Goal: Check status: Check status

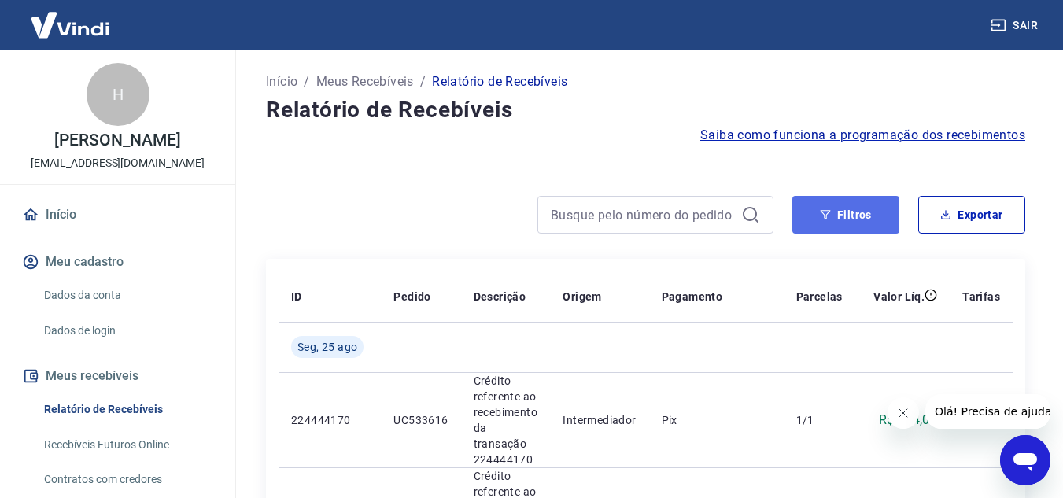
click at [844, 216] on button "Filtros" at bounding box center [845, 215] width 107 height 38
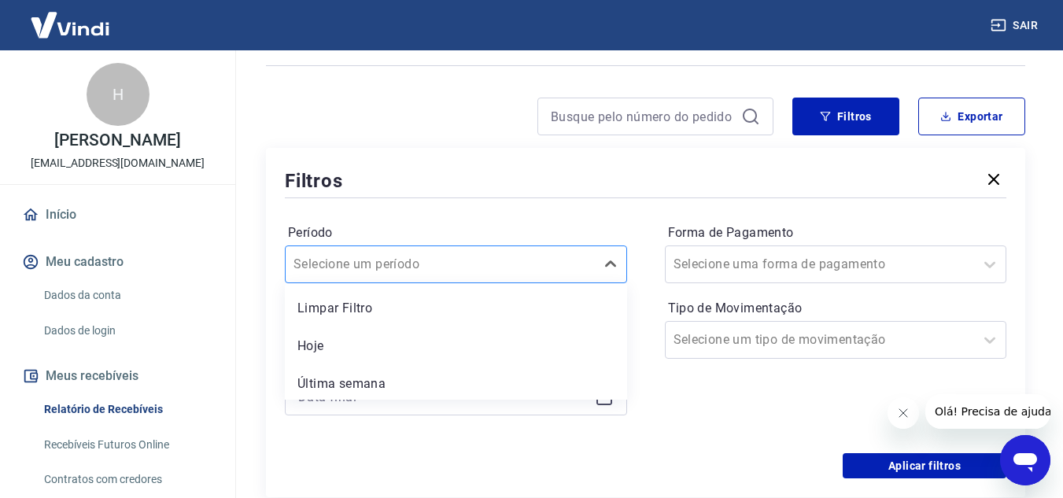
click at [514, 283] on div "option Hoje focused, 2 of 7. 7 results available. Use Up and Down to choose opt…" at bounding box center [456, 264] width 342 height 38
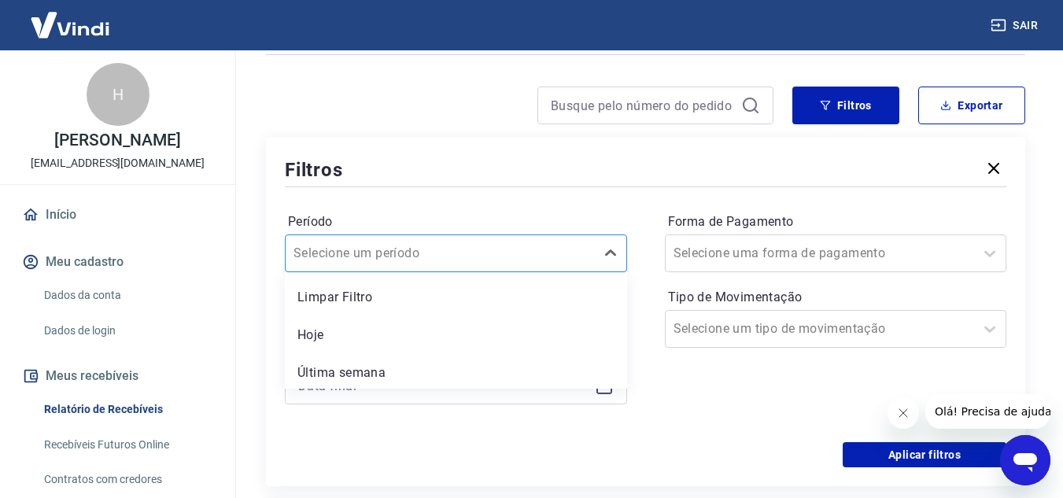
scroll to position [120, 0]
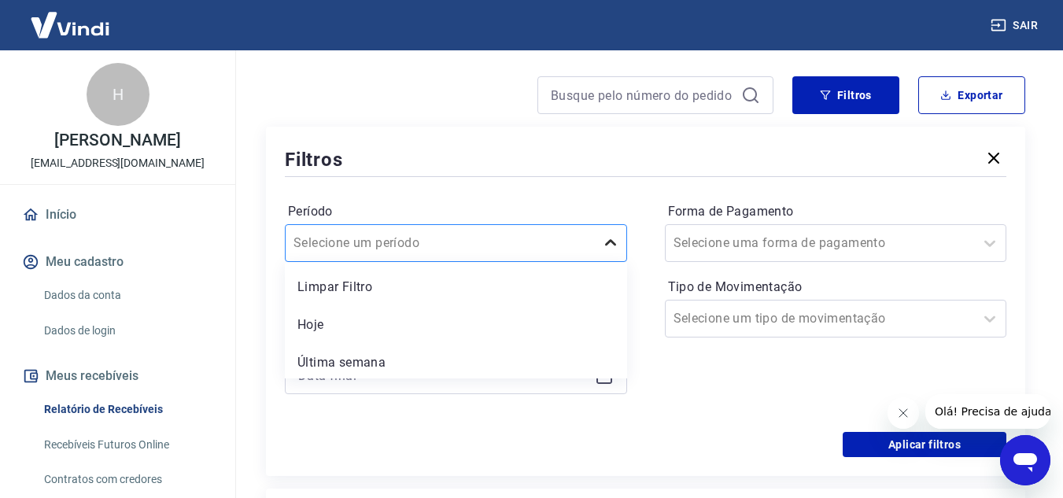
click at [611, 245] on icon at bounding box center [610, 243] width 19 height 19
drag, startPoint x: 406, startPoint y: 322, endPoint x: 843, endPoint y: 209, distance: 451.7
click at [405, 322] on div "Hoje" at bounding box center [456, 324] width 342 height 31
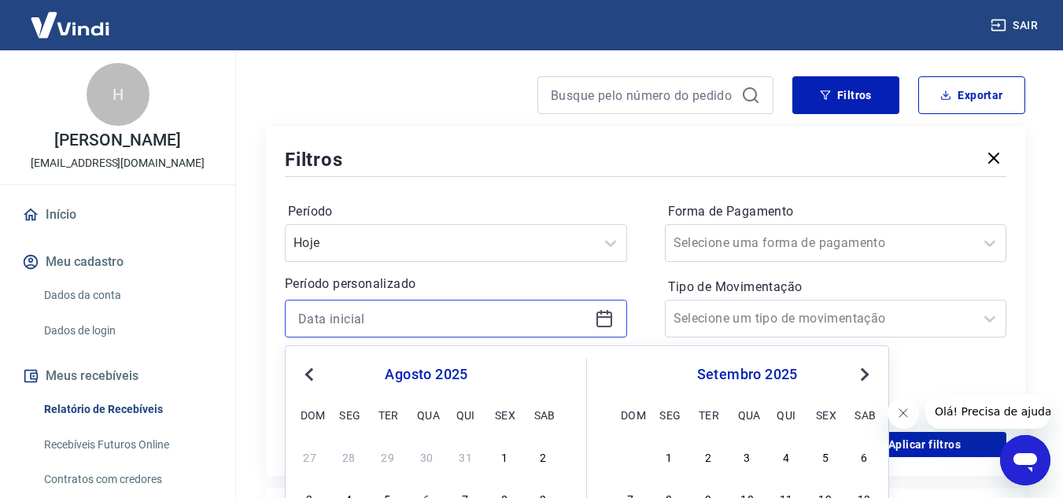
click at [489, 315] on input at bounding box center [443, 319] width 290 height 24
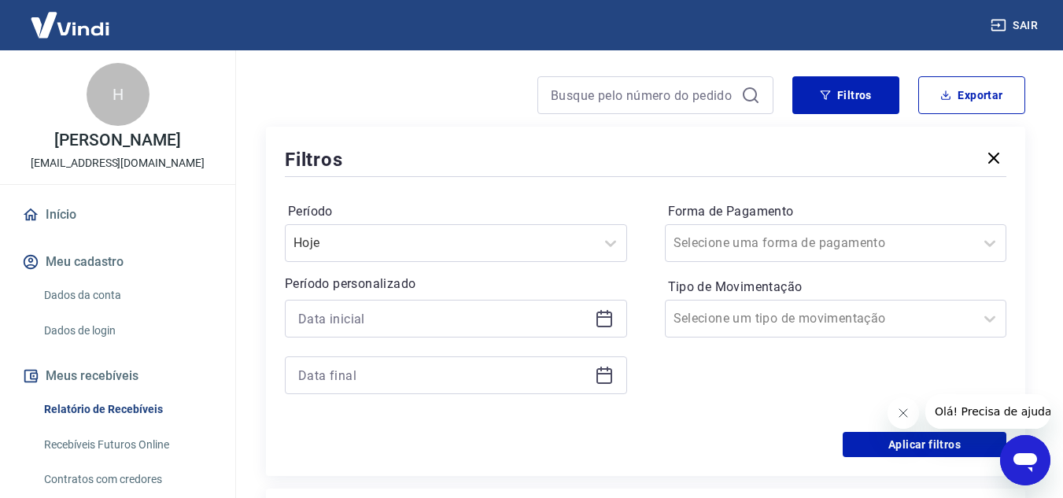
click at [722, 191] on div "Período Hoje Período personalizado Forma de Pagamento Selecione uma forma de pa…" at bounding box center [646, 306] width 722 height 252
click at [854, 251] on div at bounding box center [820, 243] width 293 height 22
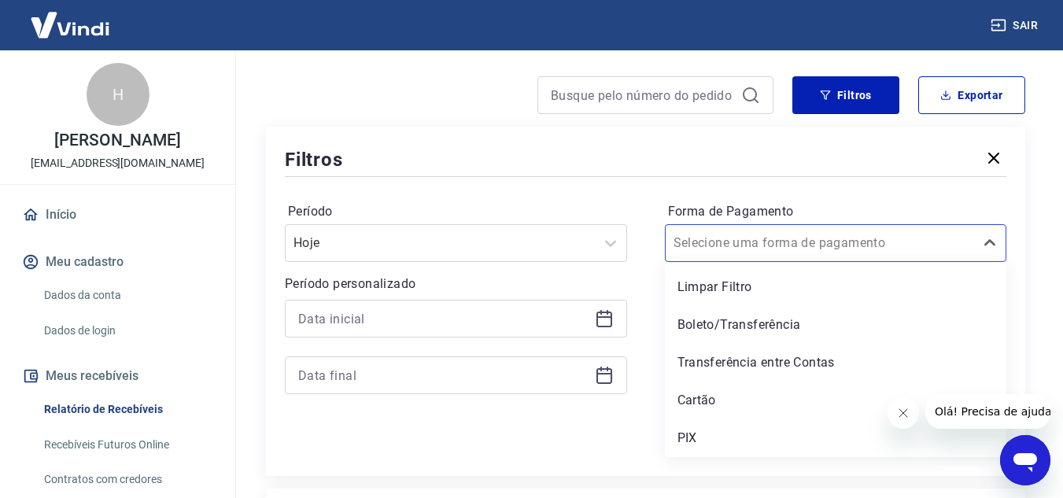
click at [856, 199] on div "Forma de Pagamento option Limpar Filtro focused, 1 of 5. 5 results available. U…" at bounding box center [836, 230] width 342 height 63
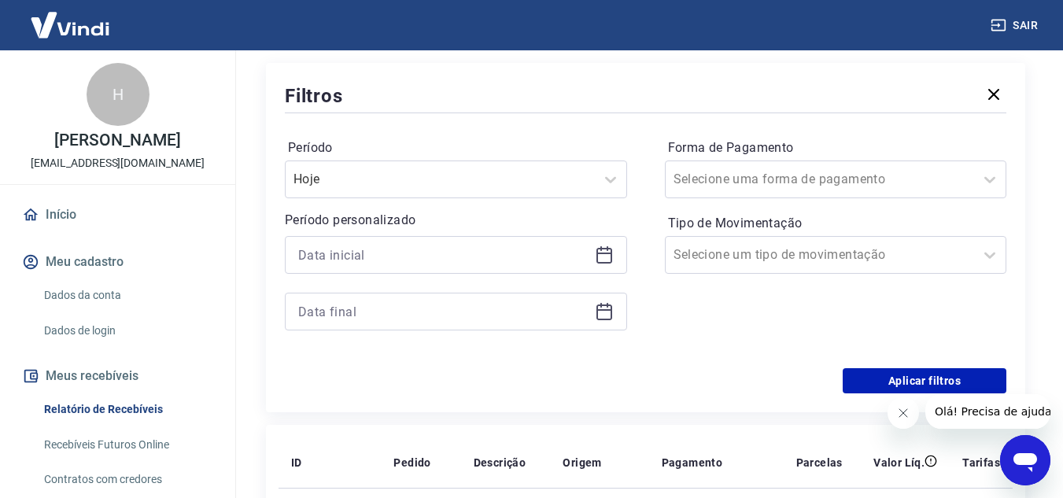
scroll to position [174, 0]
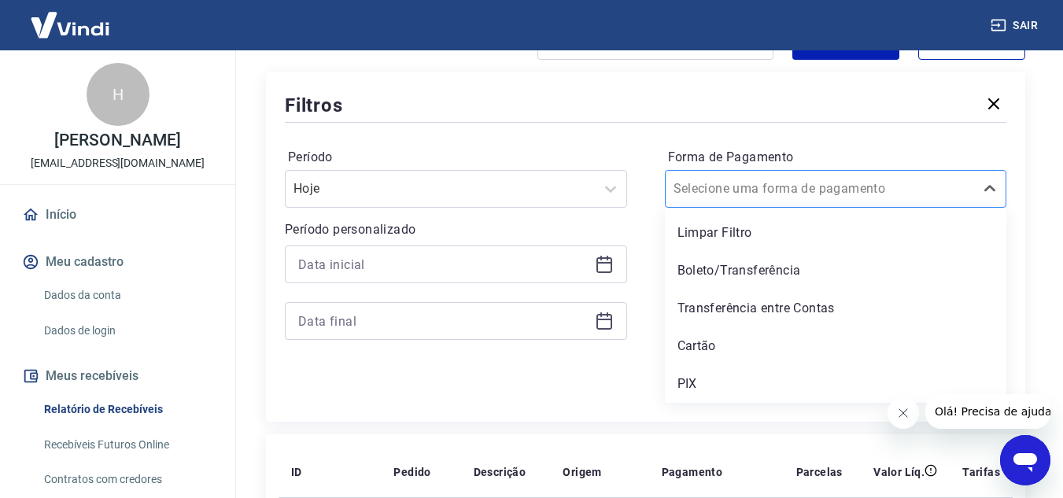
click at [857, 186] on div at bounding box center [820, 189] width 293 height 22
click at [873, 113] on div "Filtros" at bounding box center [646, 105] width 722 height 28
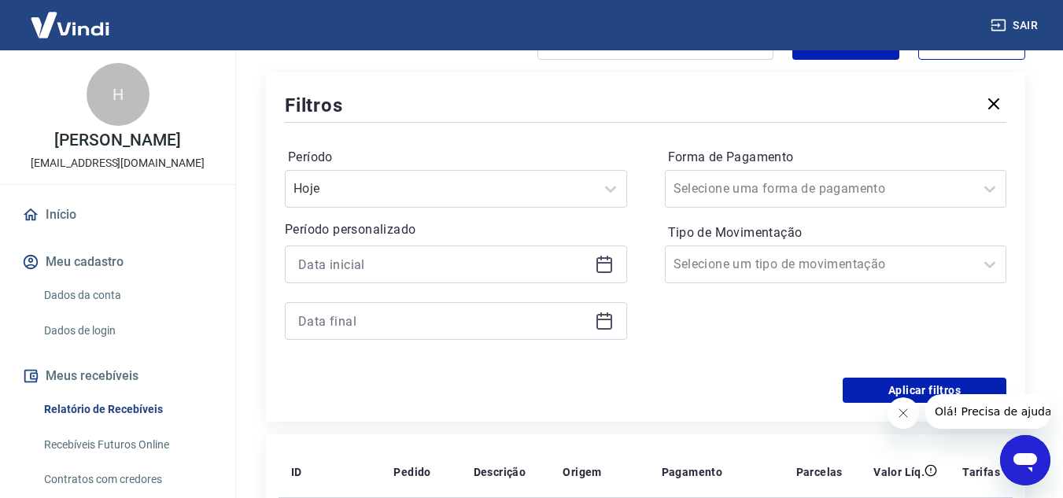
scroll to position [404, 0]
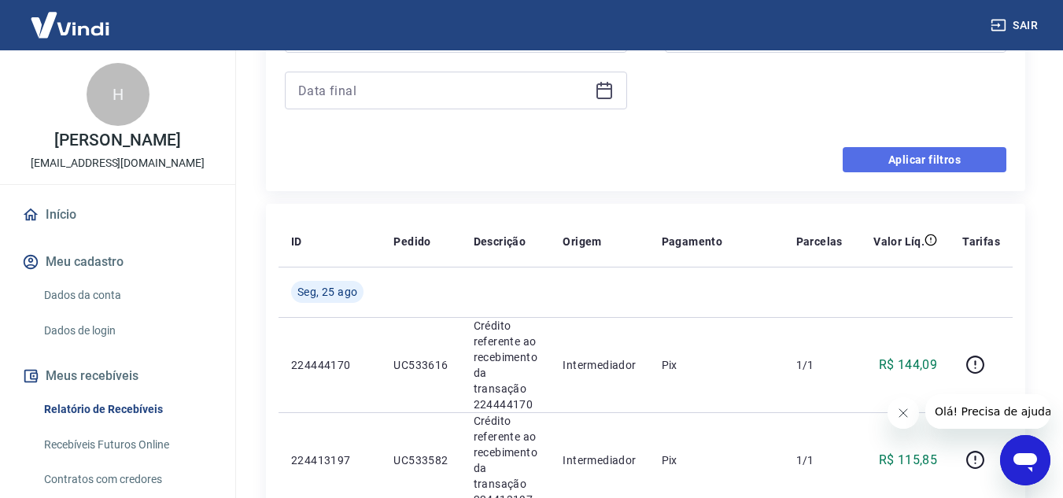
click at [914, 161] on button "Aplicar filtros" at bounding box center [925, 159] width 164 height 25
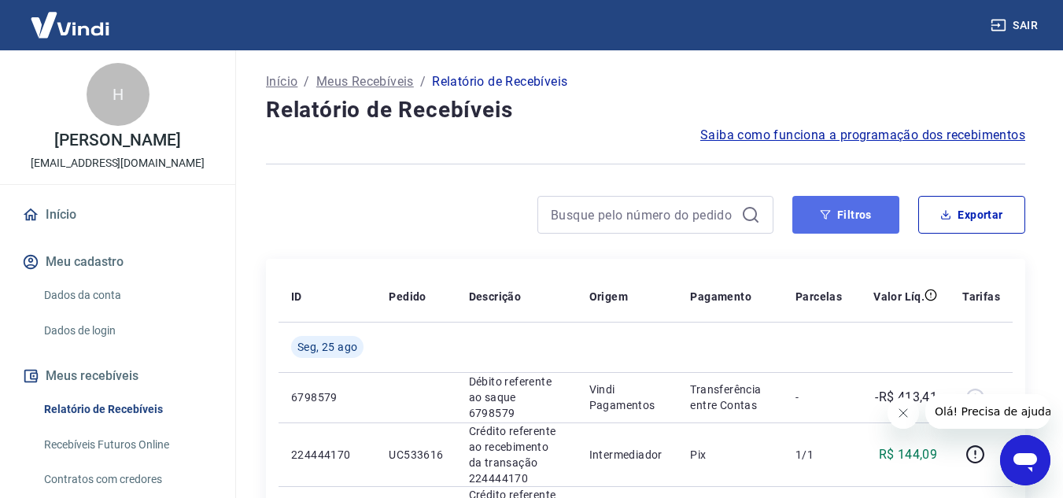
click at [820, 218] on icon "button" at bounding box center [825, 214] width 11 height 11
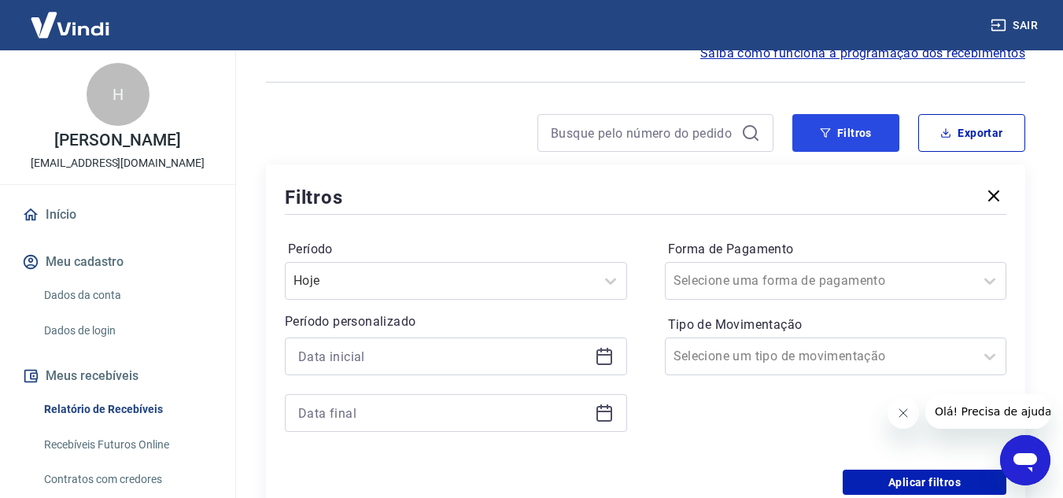
scroll to position [157, 0]
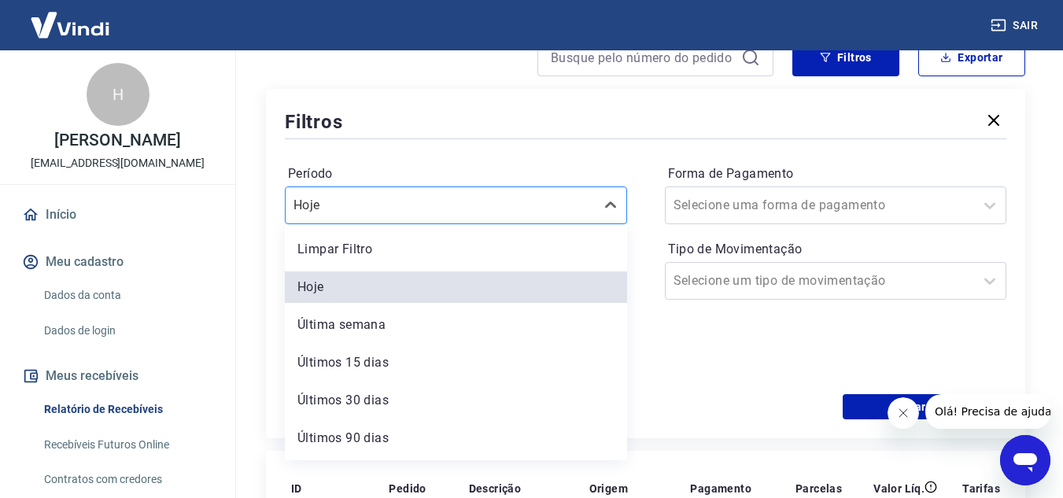
click at [484, 209] on div at bounding box center [439, 205] width 293 height 22
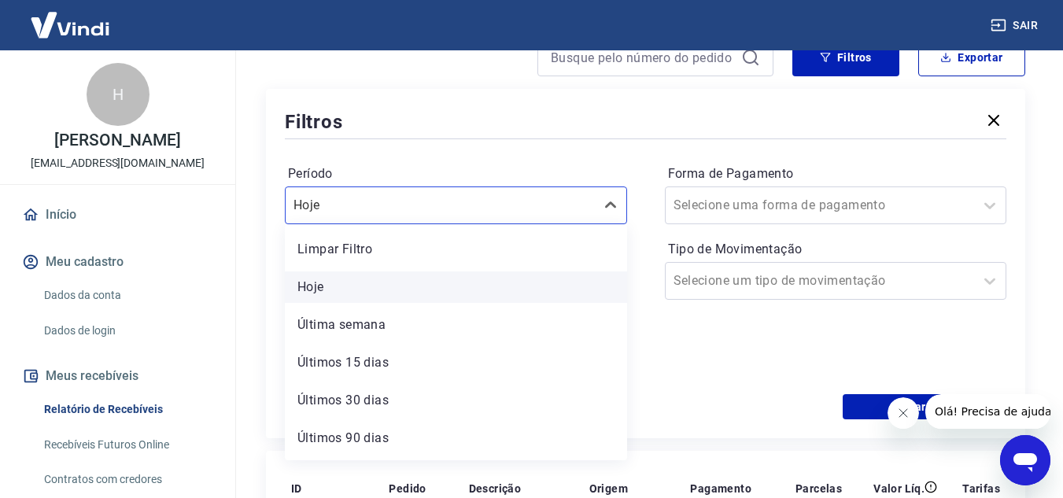
scroll to position [35, 0]
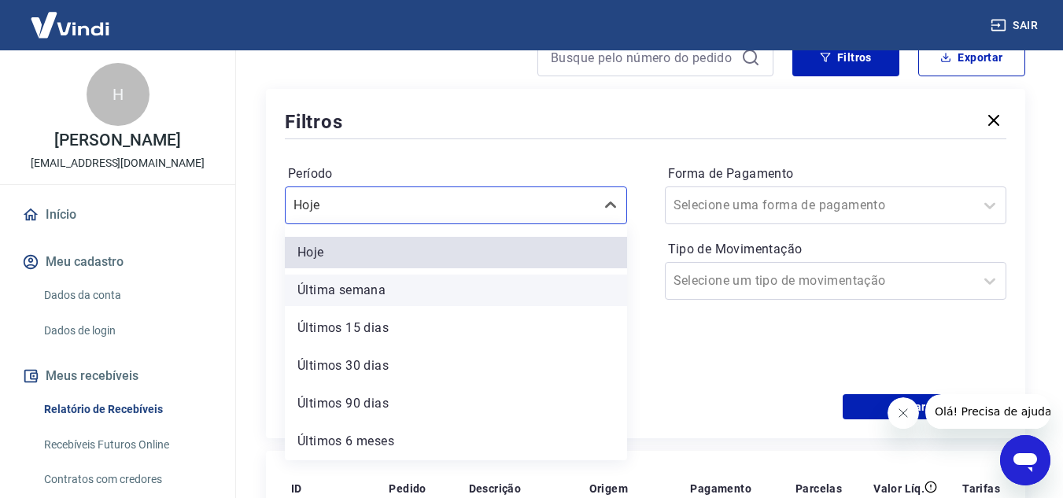
click at [370, 293] on div "Última semana" at bounding box center [456, 290] width 342 height 31
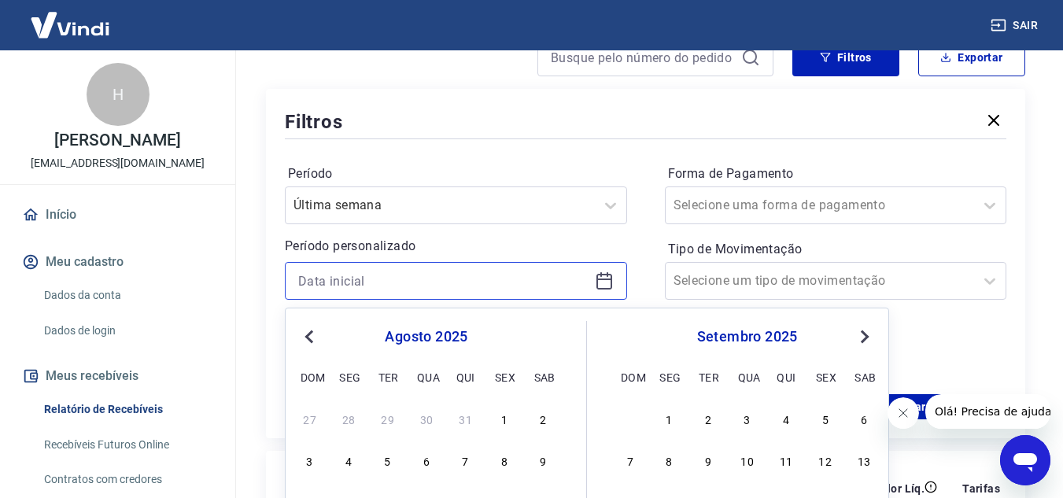
click at [398, 282] on input at bounding box center [443, 281] width 290 height 24
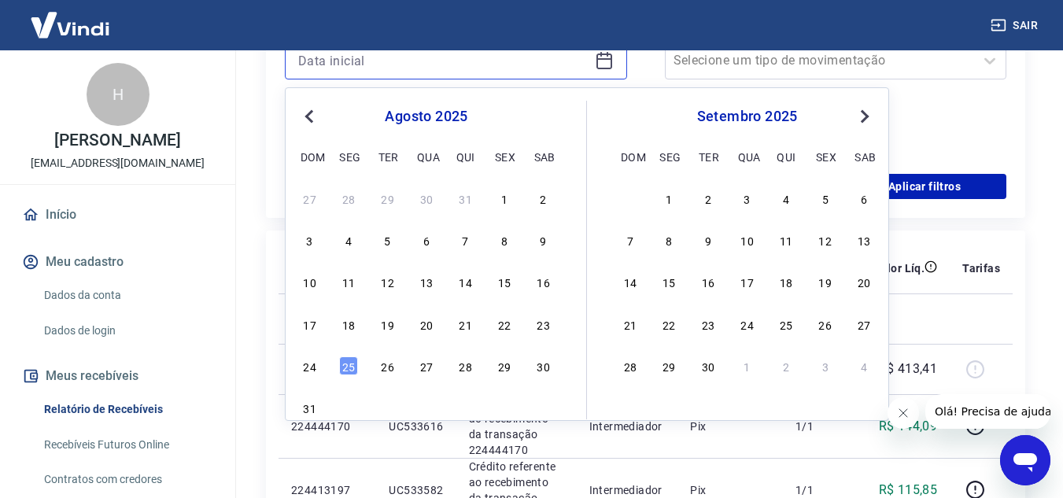
scroll to position [393, 0]
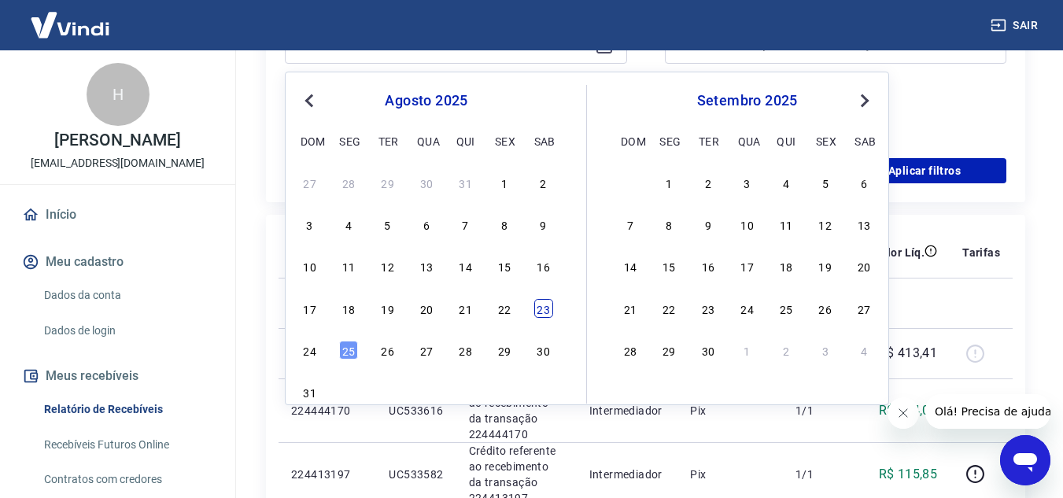
click at [541, 307] on div "23" at bounding box center [543, 308] width 19 height 19
type input "[DATE]"
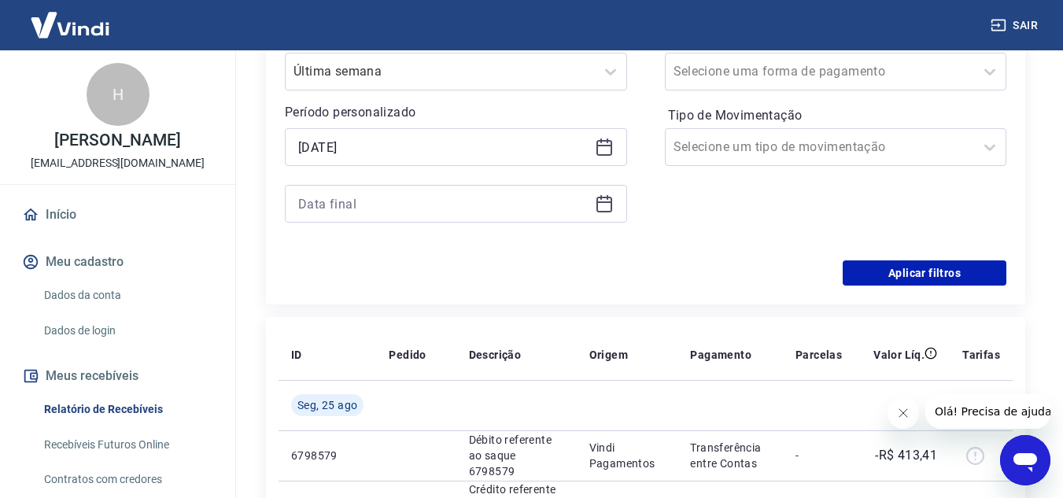
scroll to position [236, 0]
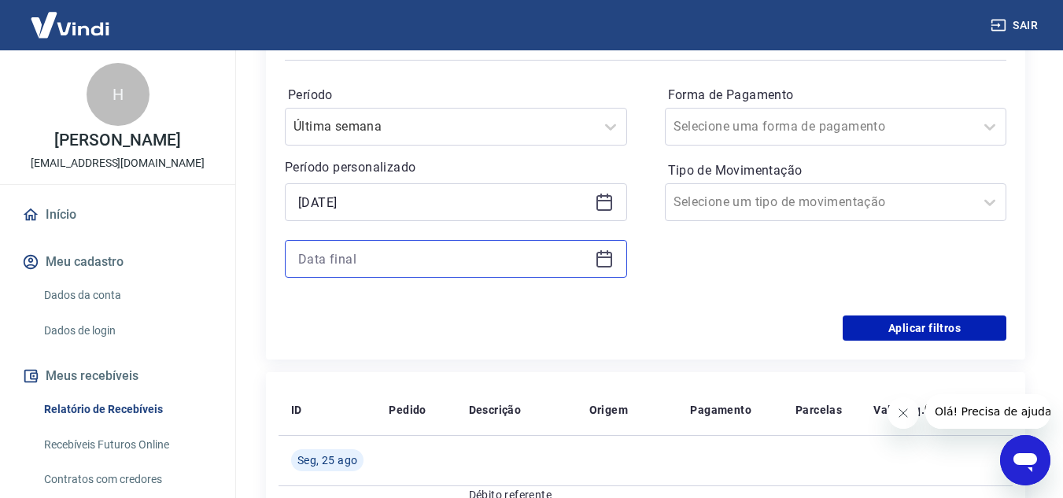
click at [358, 258] on input at bounding box center [443, 259] width 290 height 24
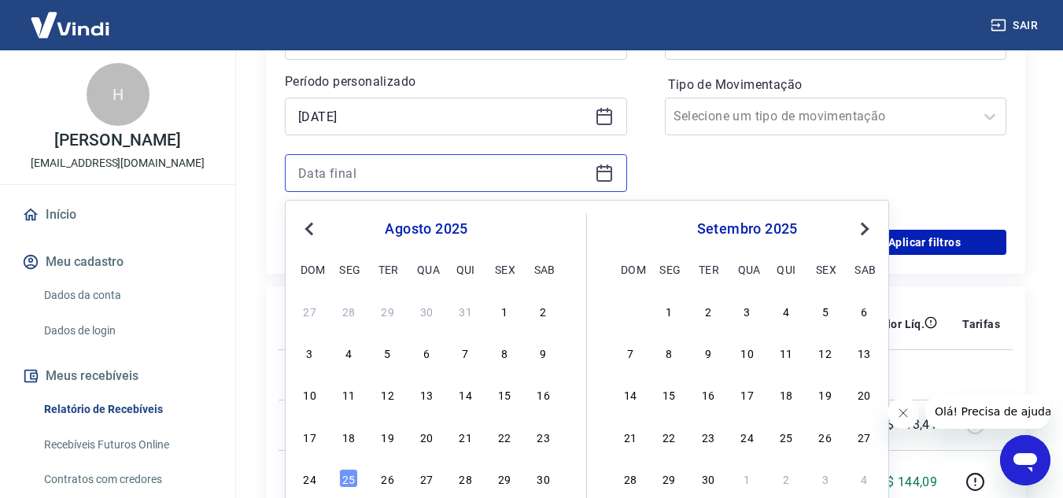
scroll to position [472, 0]
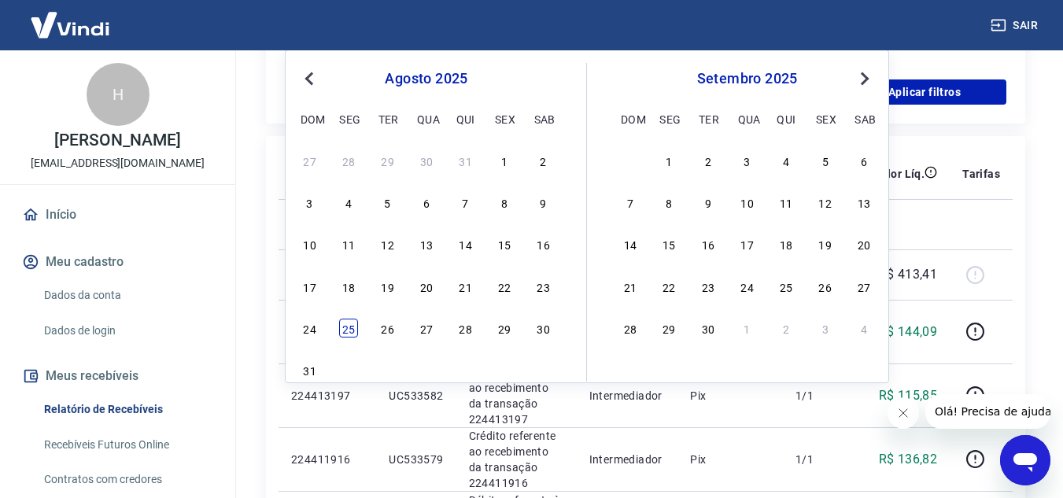
click at [343, 328] on div "25" at bounding box center [348, 328] width 19 height 19
type input "[DATE]"
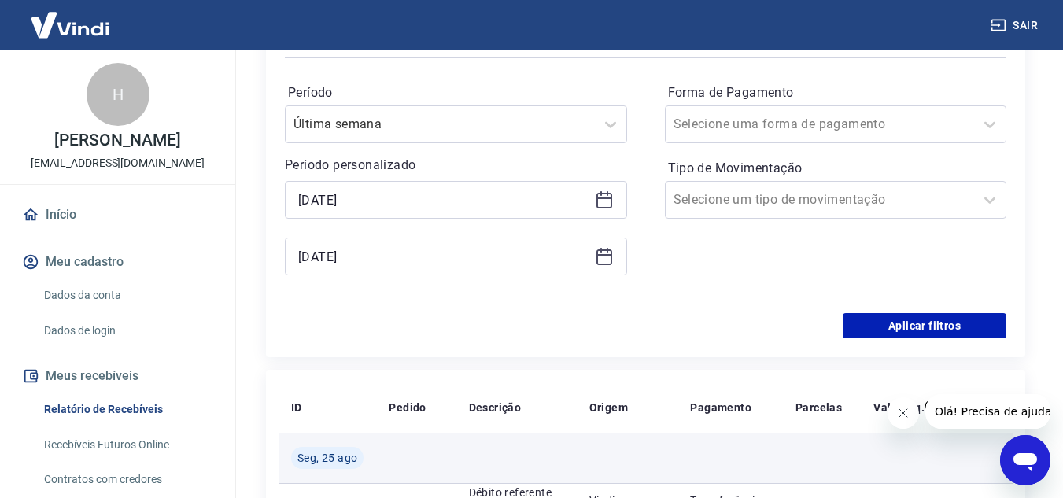
scroll to position [236, 0]
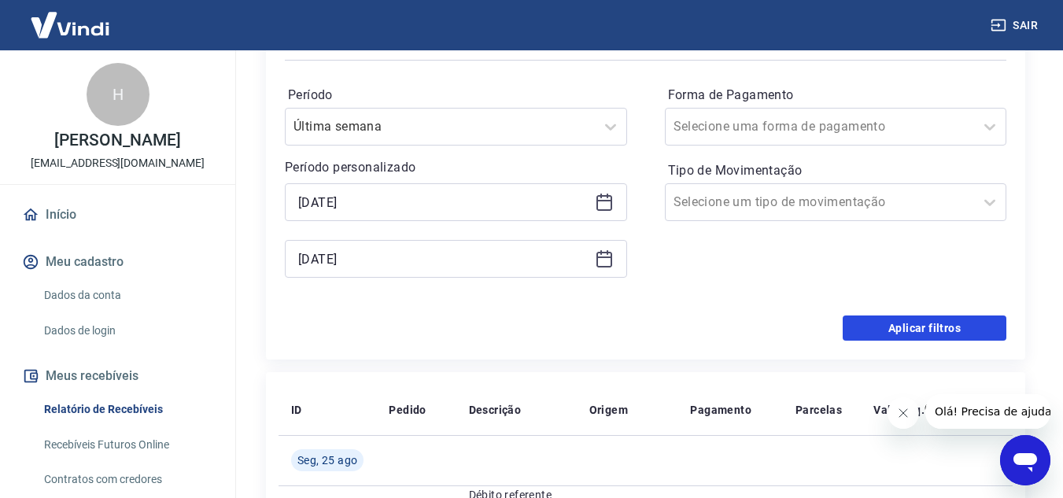
click at [896, 327] on button "Aplicar filtros" at bounding box center [925, 328] width 164 height 25
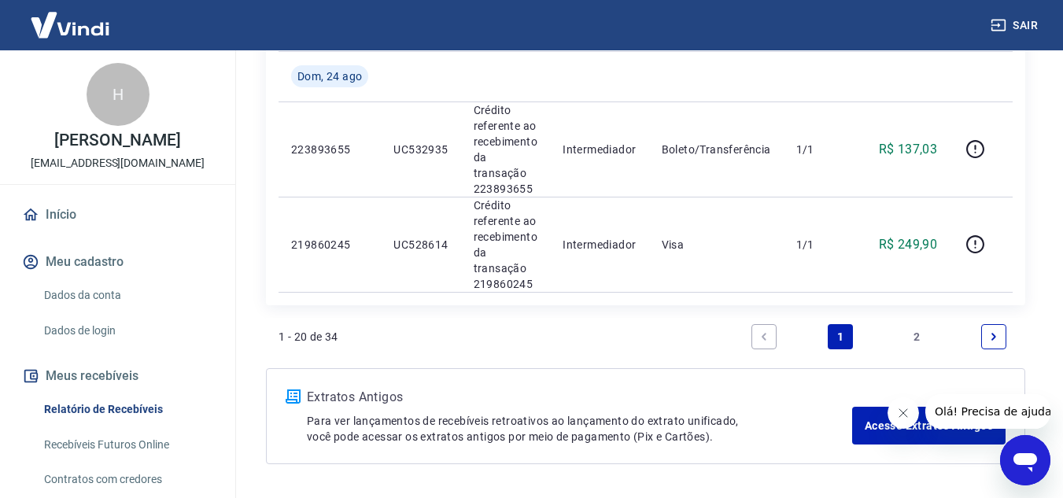
scroll to position [1967, 0]
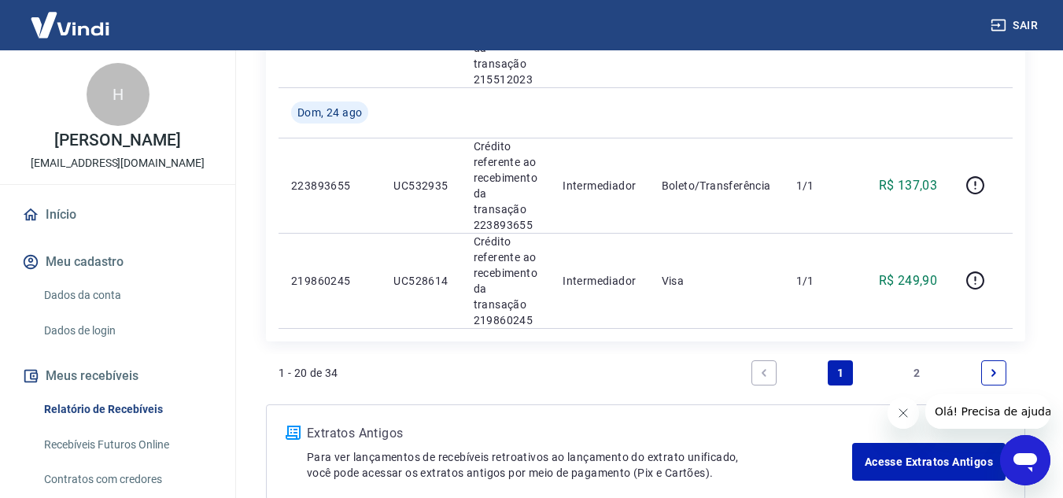
click at [917, 370] on link "2" at bounding box center [917, 372] width 25 height 25
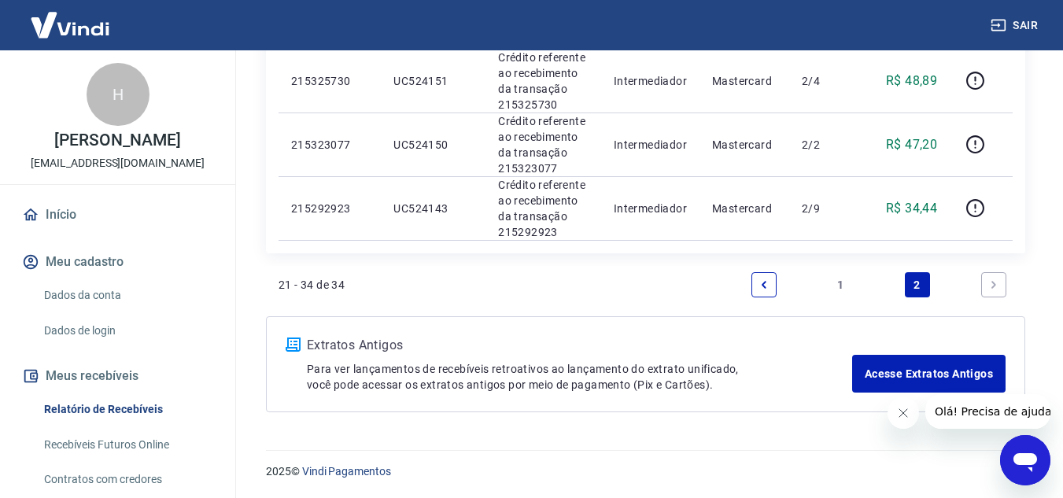
scroll to position [1025, 0]
click at [840, 288] on link "1" at bounding box center [840, 283] width 25 height 25
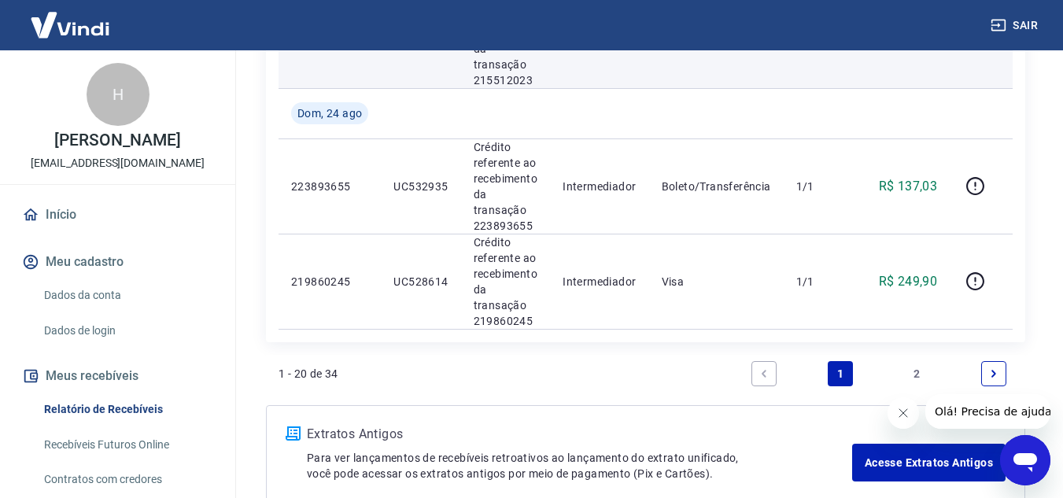
scroll to position [2046, 0]
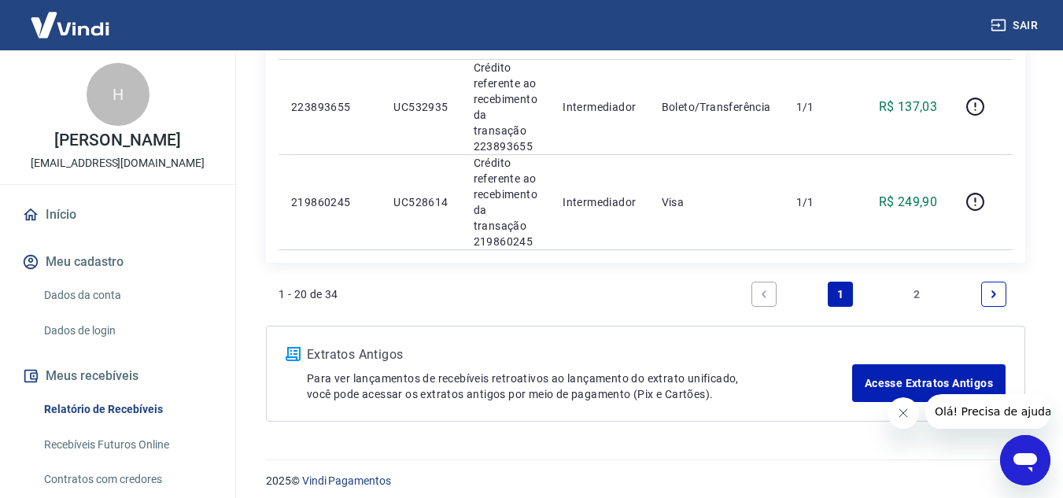
click at [835, 296] on link "1" at bounding box center [840, 294] width 25 height 25
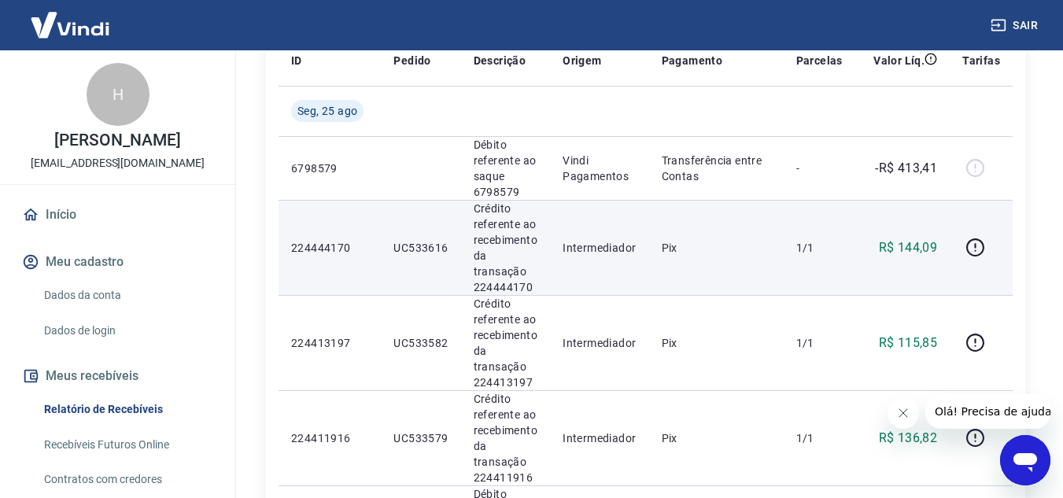
scroll to position [0, 0]
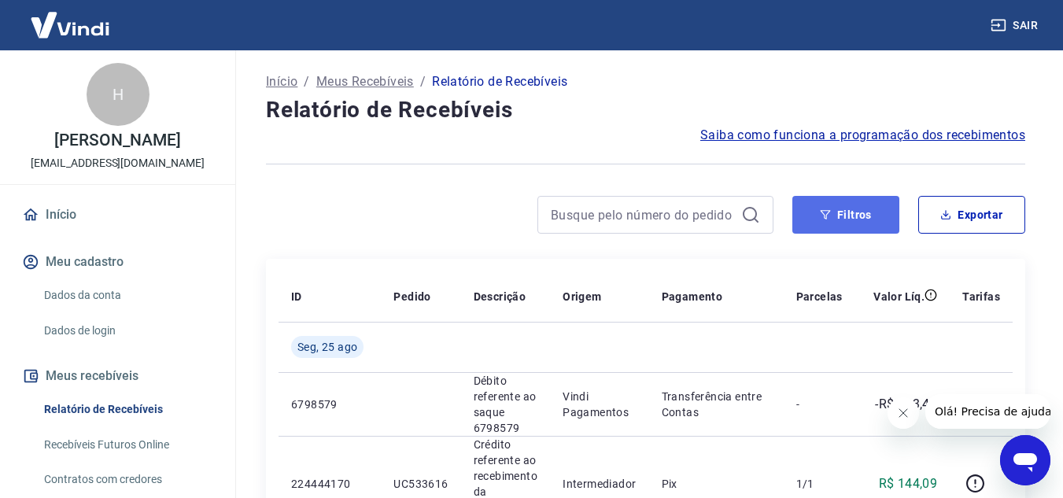
click at [869, 222] on button "Filtros" at bounding box center [845, 215] width 107 height 38
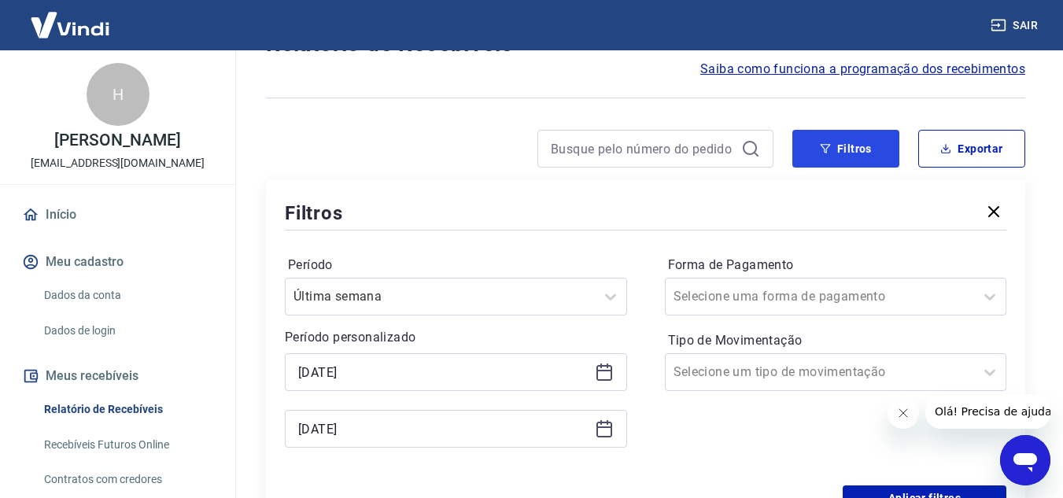
scroll to position [157, 0]
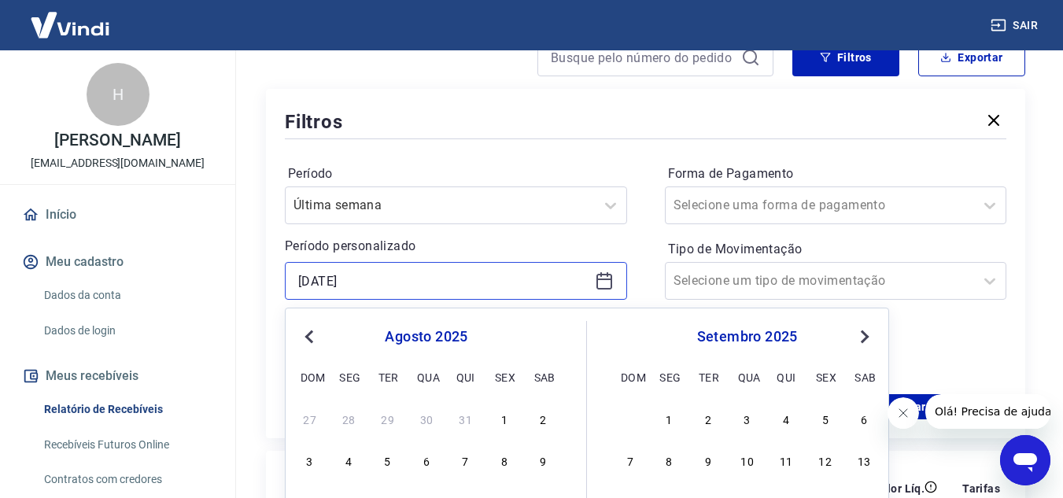
click at [317, 285] on input "[DATE]" at bounding box center [443, 281] width 290 height 24
click at [304, 282] on input "[DATE]" at bounding box center [443, 281] width 290 height 24
type input "[DATE]"
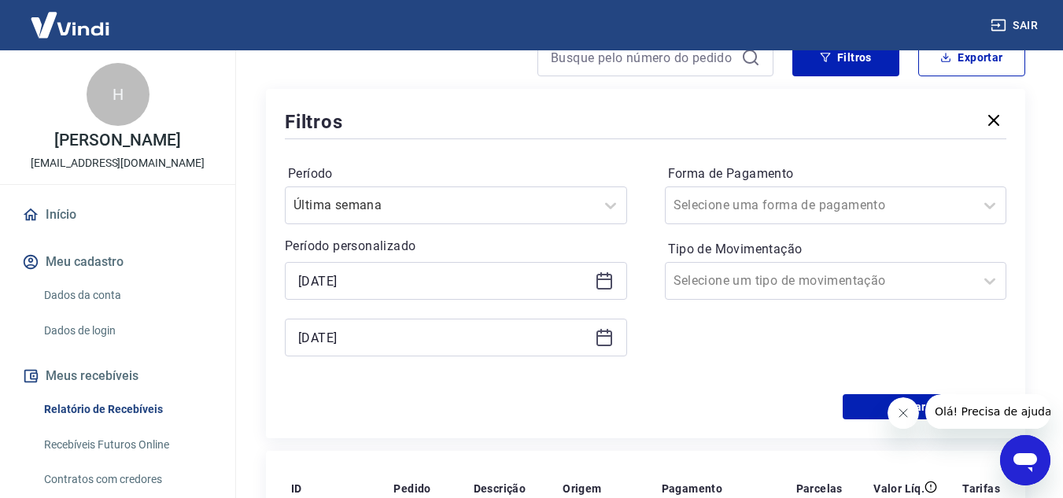
click at [269, 304] on div "Filtros Período Última semana Período personalizado [DATE] [DATE] Forma de Paga…" at bounding box center [645, 263] width 759 height 349
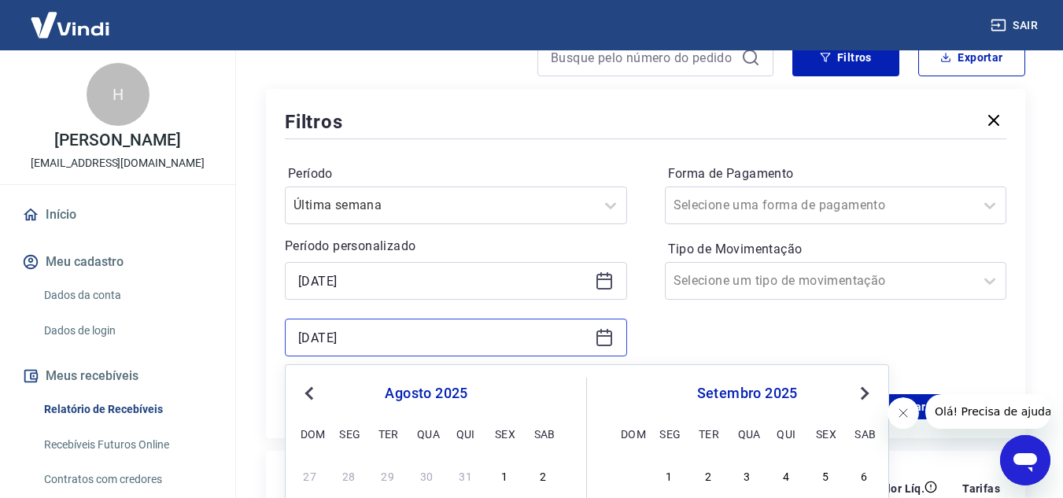
click at [305, 343] on input "[DATE]" at bounding box center [443, 338] width 290 height 24
click at [307, 338] on input "[DATE]" at bounding box center [443, 338] width 290 height 24
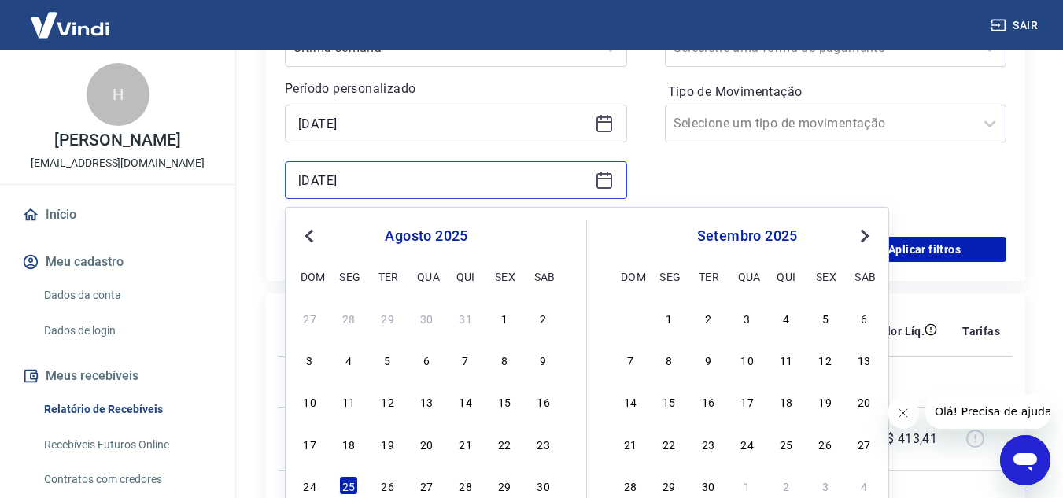
scroll to position [393, 0]
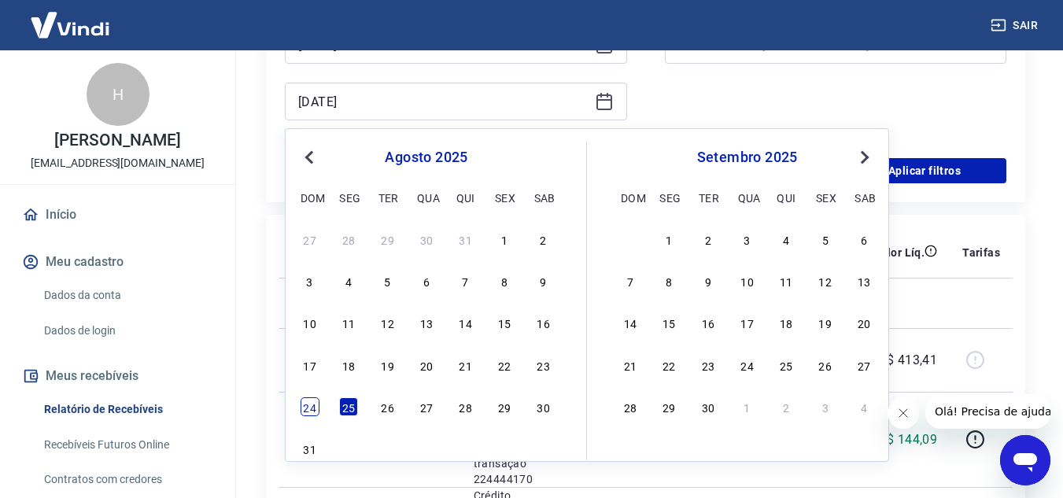
click at [315, 403] on div "24" at bounding box center [310, 406] width 19 height 19
type input "[DATE]"
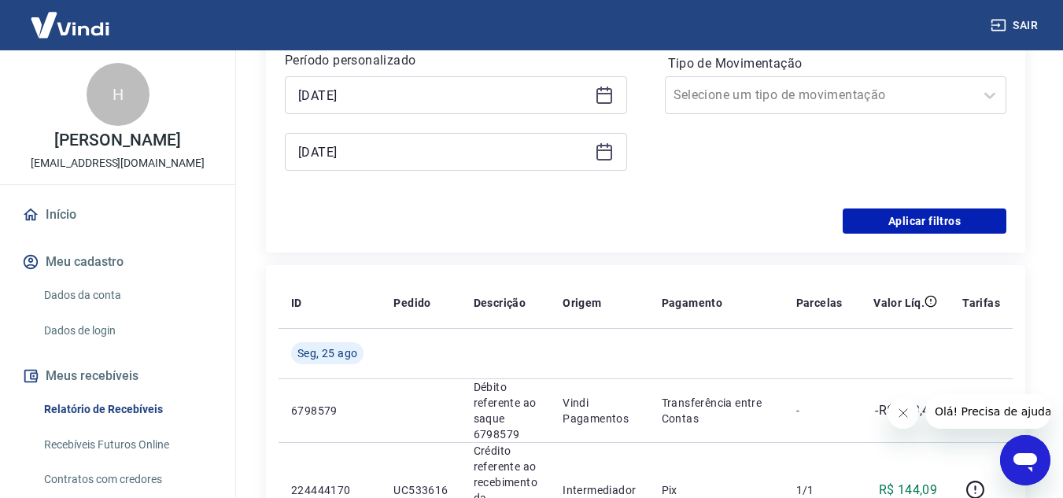
scroll to position [315, 0]
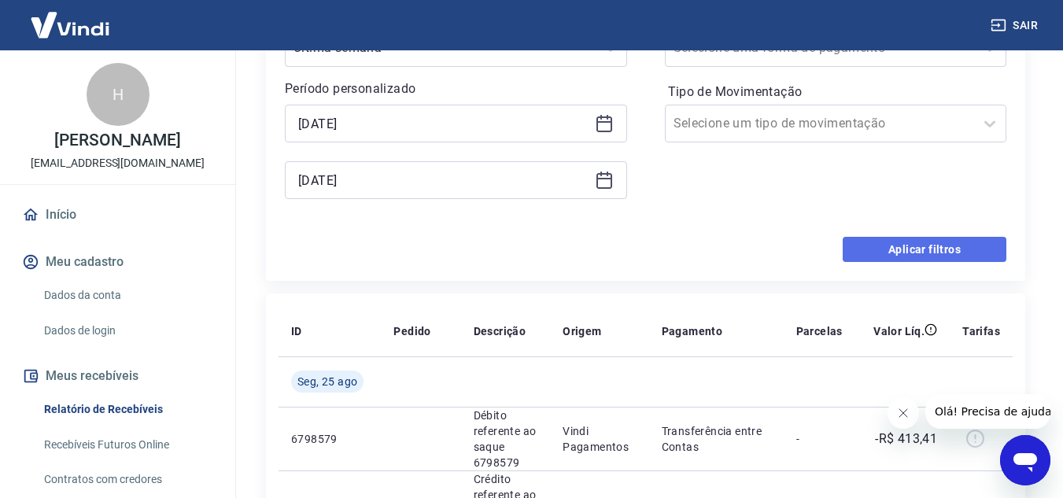
click at [880, 252] on button "Aplicar filtros" at bounding box center [925, 249] width 164 height 25
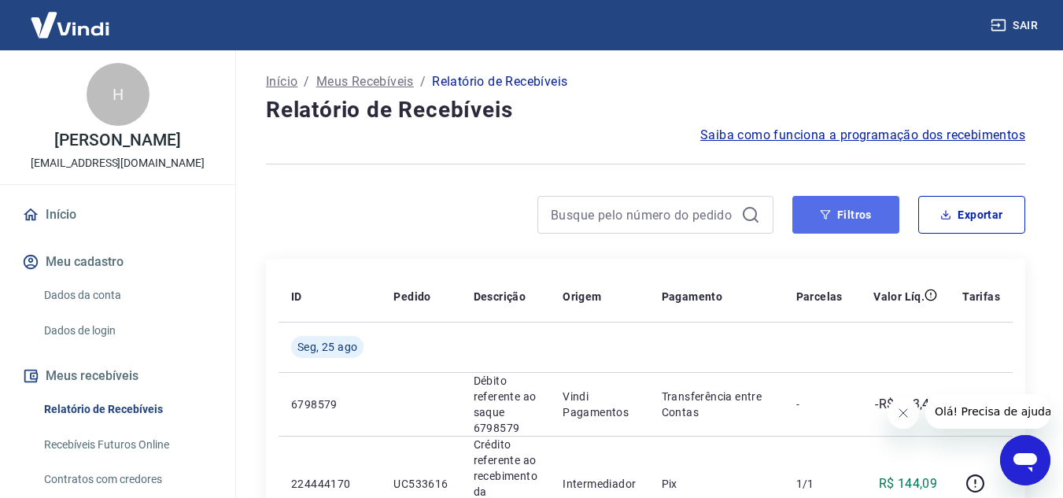
click at [823, 216] on icon "button" at bounding box center [825, 214] width 11 height 11
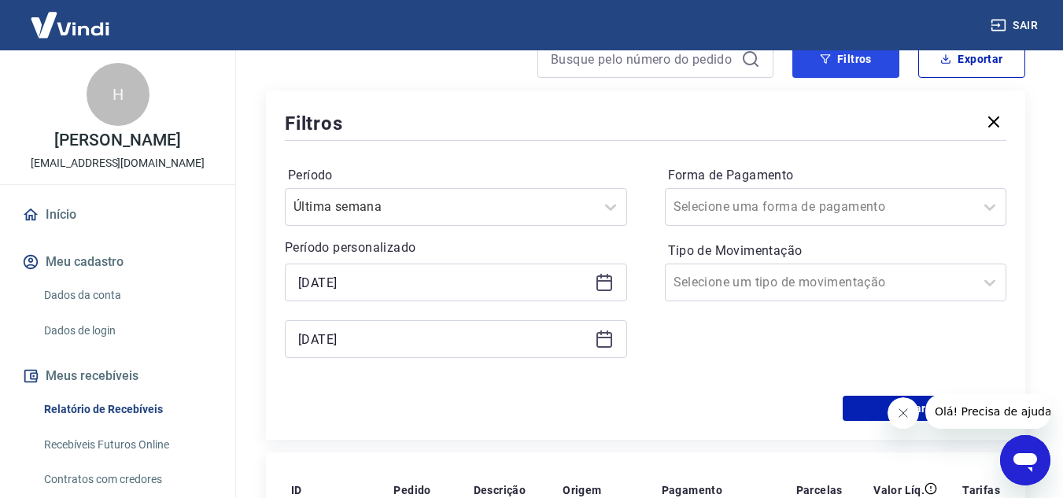
scroll to position [157, 0]
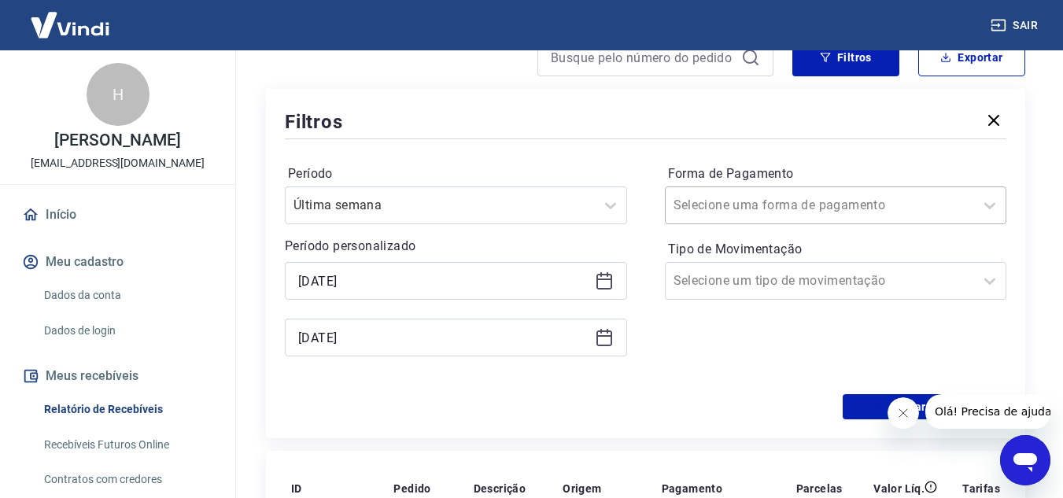
click at [724, 205] on input "Forma de Pagamento" at bounding box center [753, 205] width 159 height 19
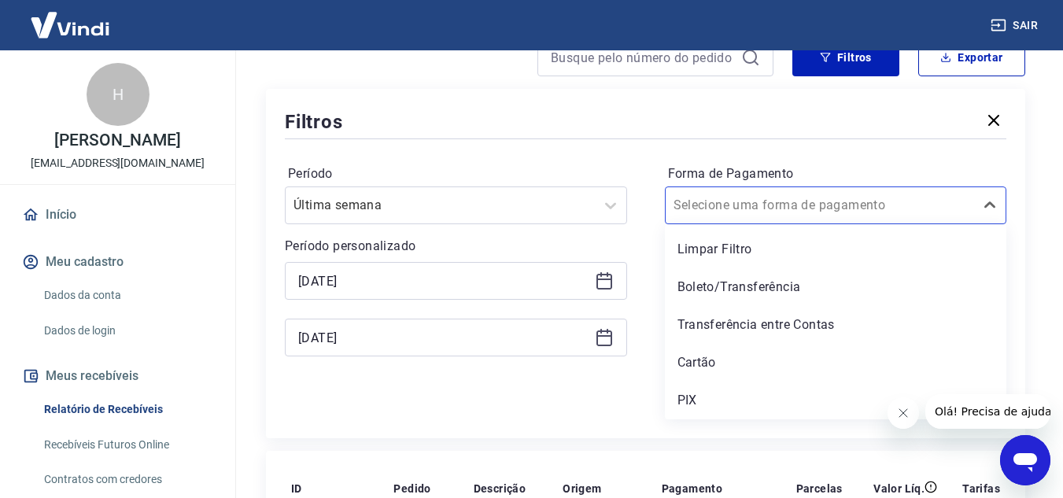
click at [682, 150] on div "Período Última semana Período personalizado [DATE] [DATE] Forma de Pagamento op…" at bounding box center [646, 268] width 722 height 252
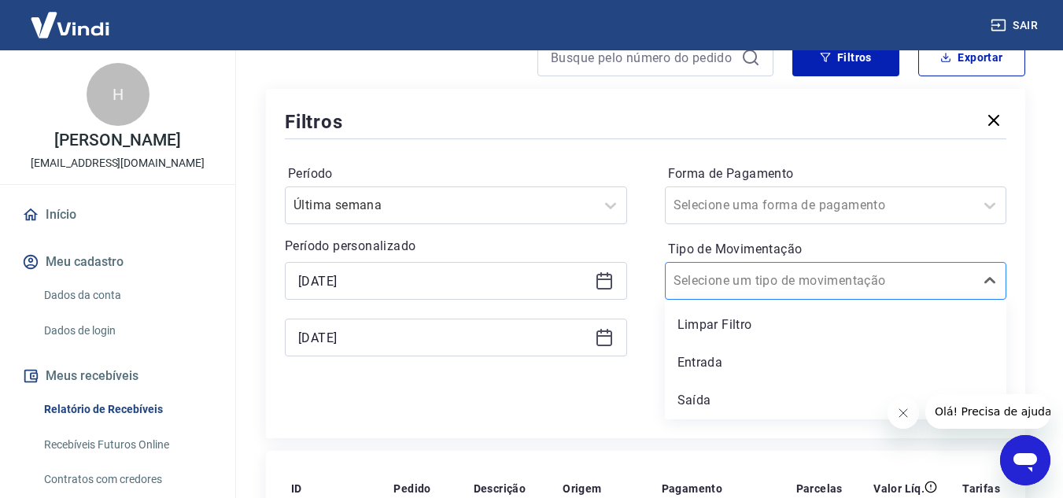
click at [770, 288] on input "Tipo de Movimentação" at bounding box center [753, 280] width 159 height 19
click at [758, 317] on div "Limpar Filtro" at bounding box center [836, 324] width 342 height 31
click at [566, 209] on div at bounding box center [439, 205] width 293 height 22
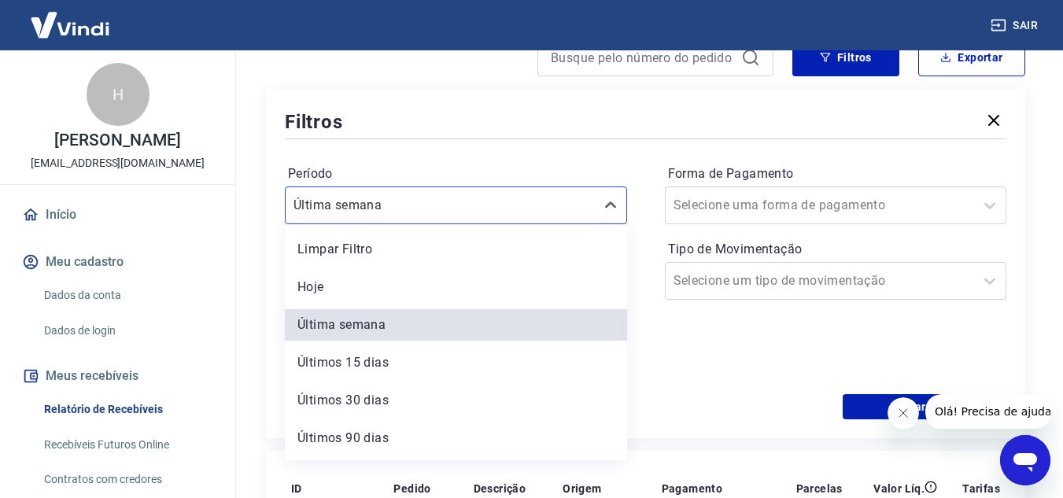
drag, startPoint x: 383, startPoint y: 247, endPoint x: 312, endPoint y: 248, distance: 70.8
click at [382, 247] on div "Limpar Filtro" at bounding box center [456, 249] width 342 height 31
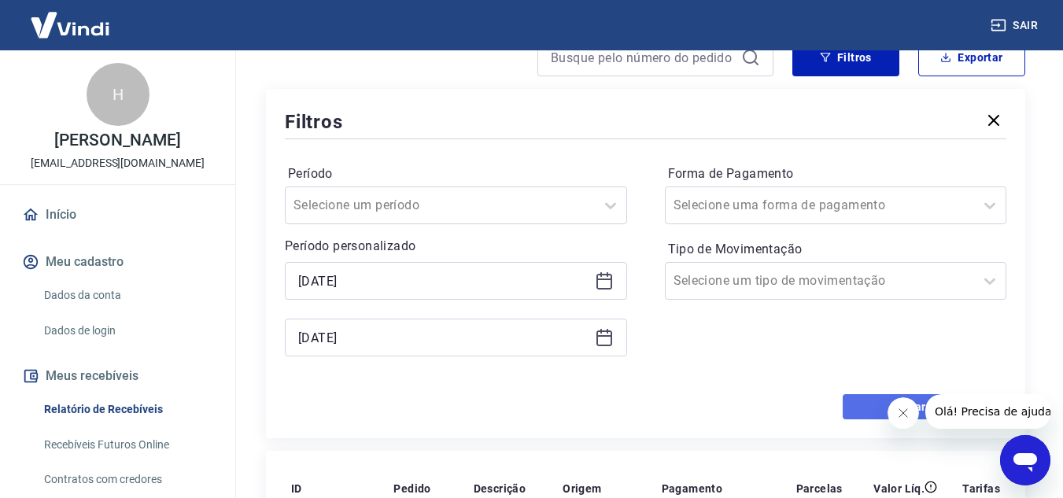
click at [866, 409] on button "Aplicar filtros" at bounding box center [925, 406] width 164 height 25
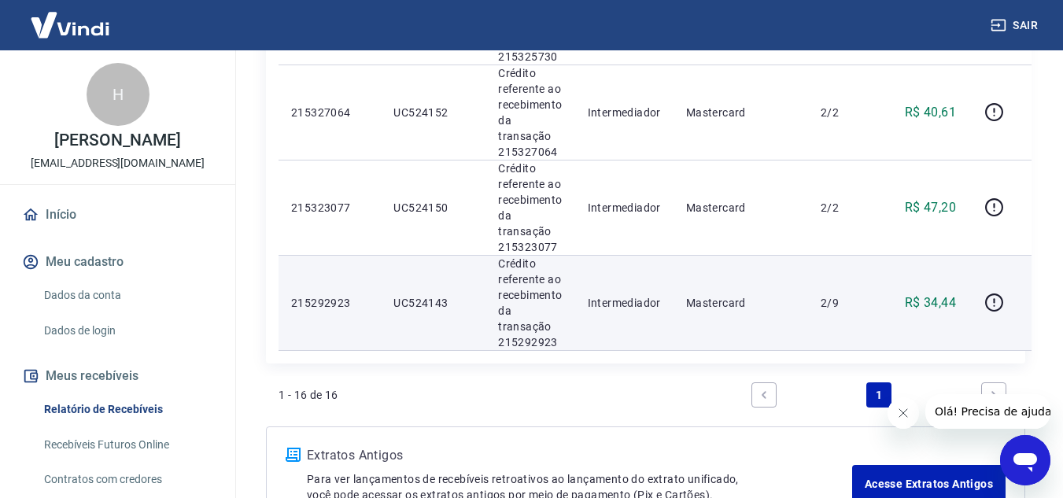
scroll to position [1574, 0]
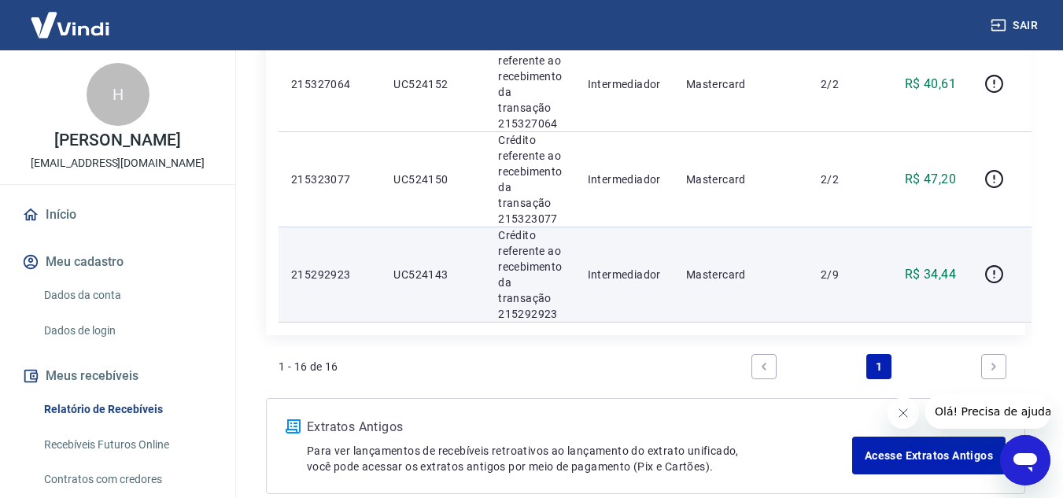
click at [880, 275] on td "R$ 34,44" at bounding box center [924, 274] width 89 height 95
click at [677, 282] on td "Mastercard" at bounding box center [741, 274] width 135 height 95
click at [990, 274] on icon "button" at bounding box center [994, 274] width 20 height 20
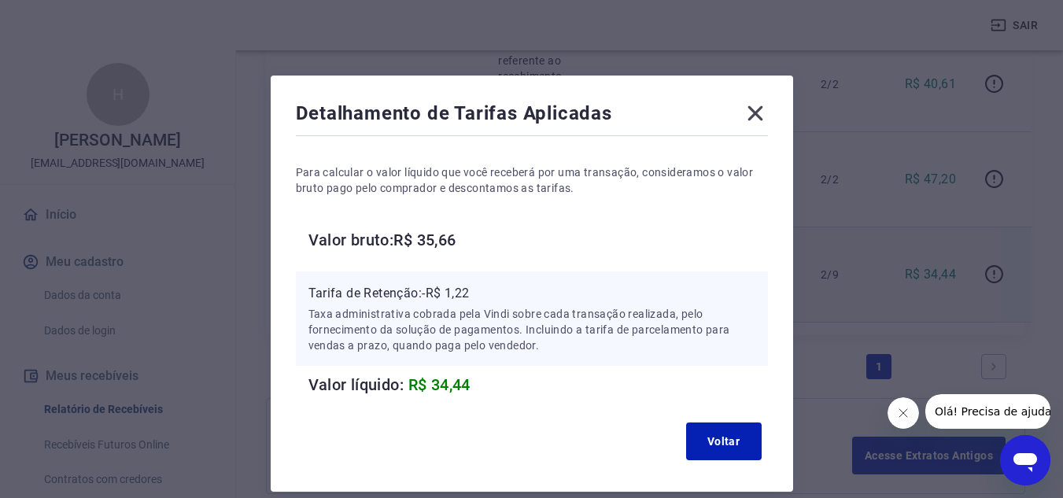
click at [747, 113] on icon at bounding box center [755, 113] width 25 height 25
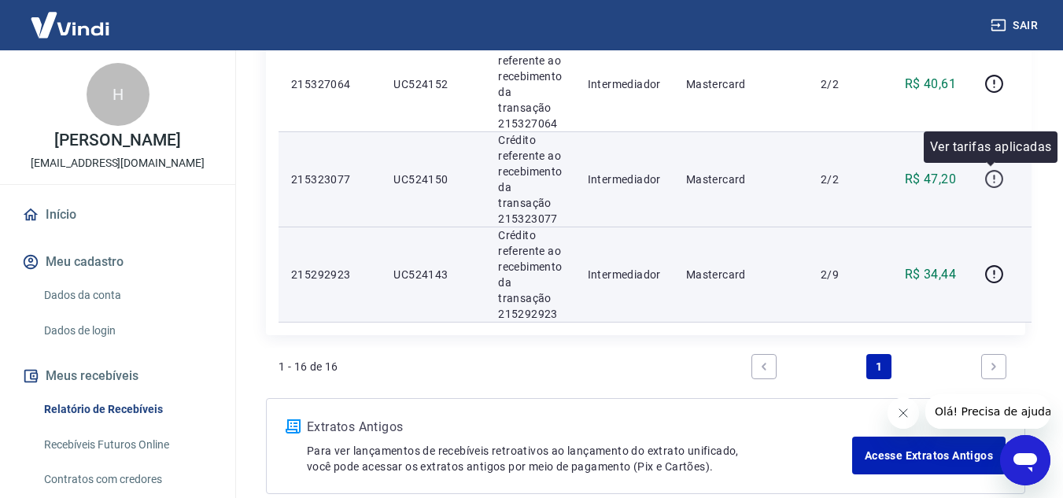
click at [986, 185] on icon "button" at bounding box center [994, 179] width 18 height 18
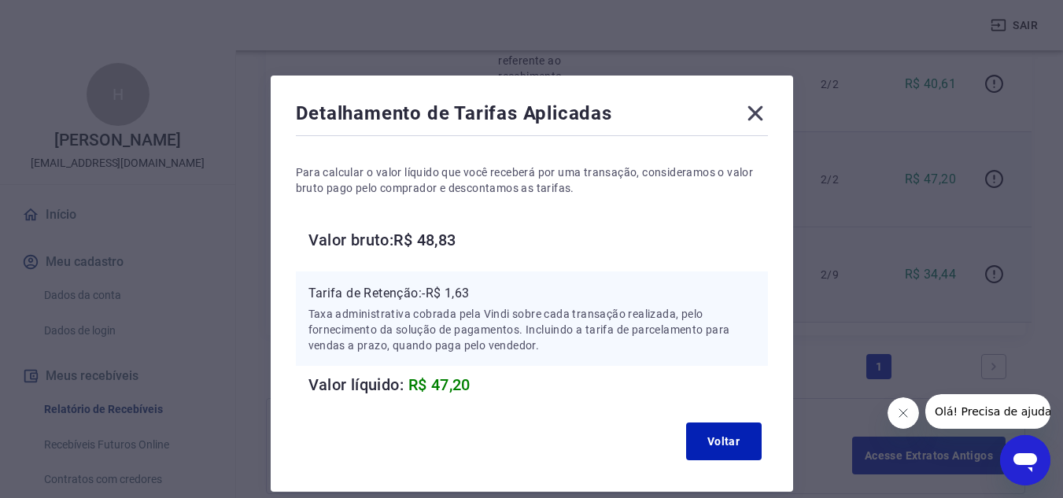
click at [756, 113] on icon at bounding box center [754, 113] width 15 height 15
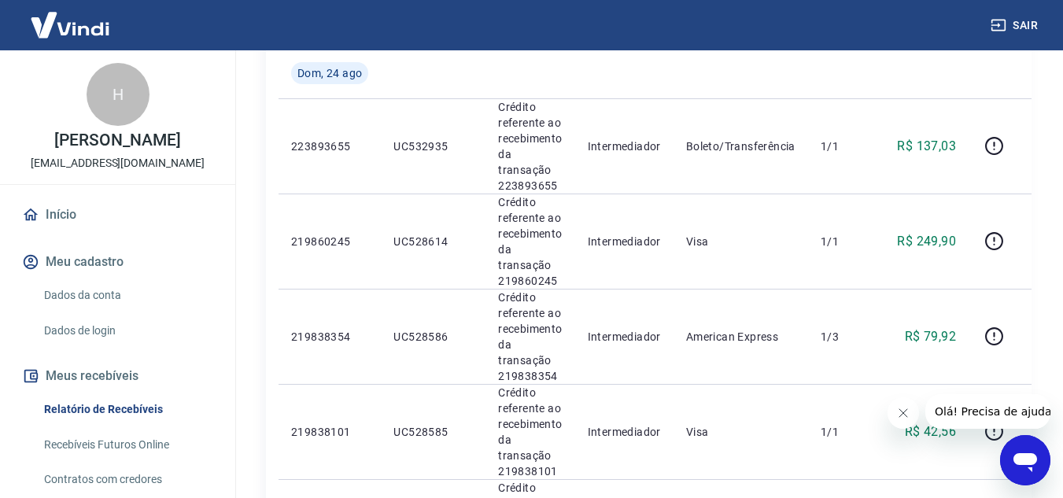
scroll to position [236, 0]
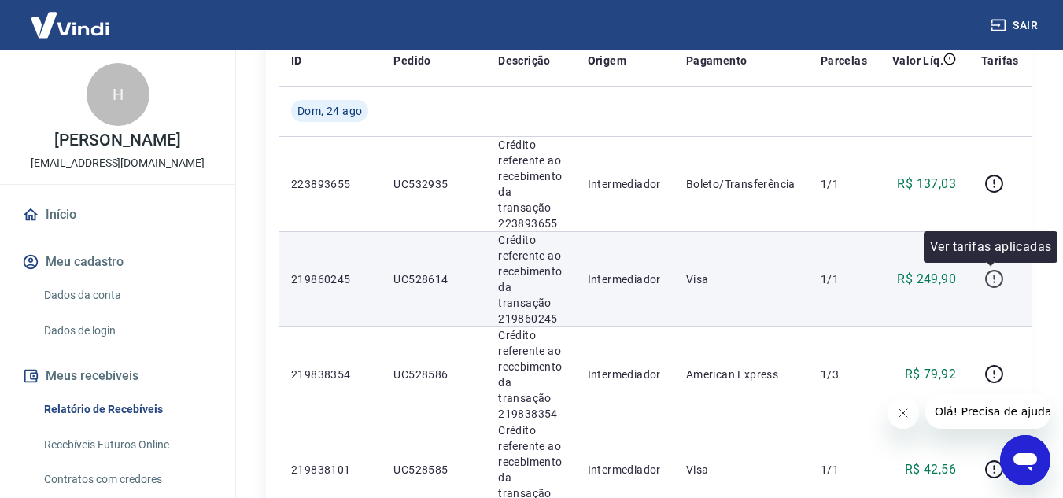
click at [994, 282] on icon "button" at bounding box center [994, 279] width 20 height 20
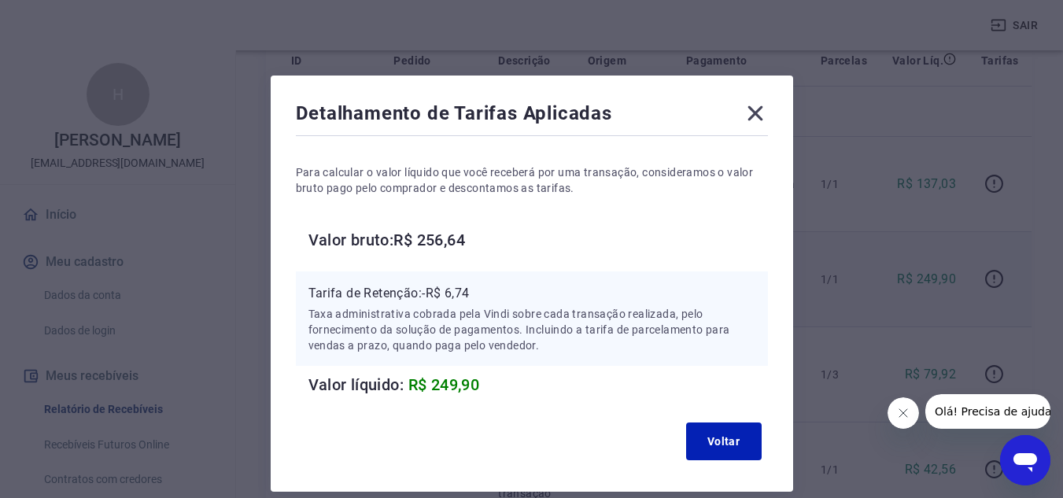
click at [753, 104] on icon at bounding box center [755, 113] width 25 height 25
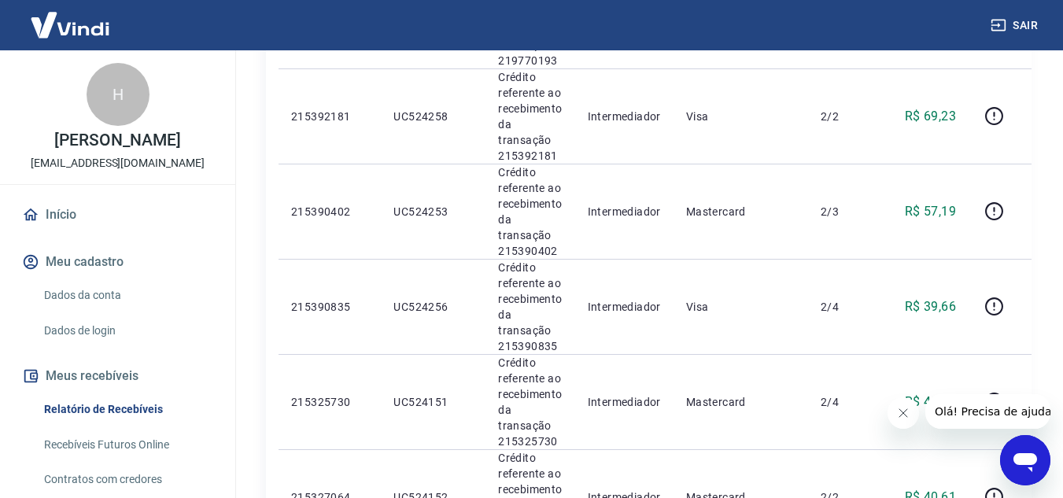
scroll to position [1259, 0]
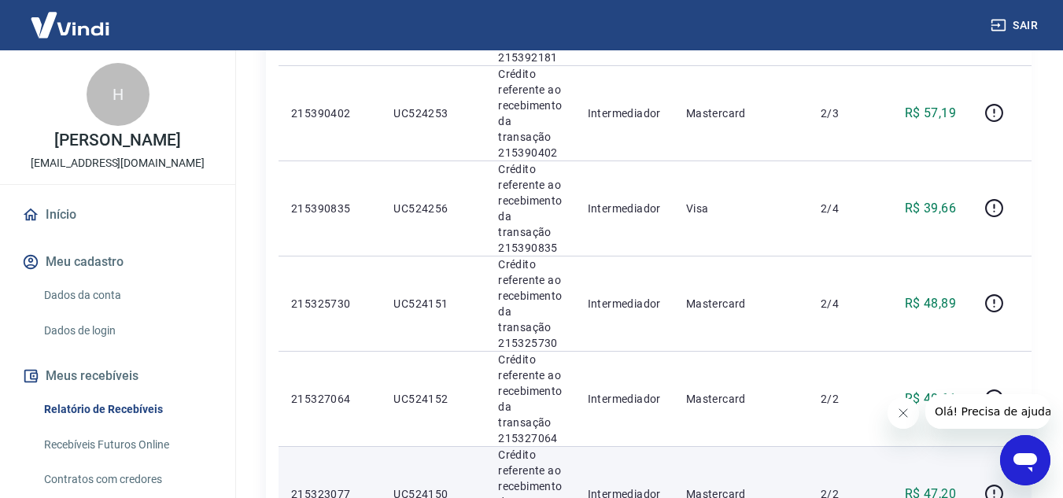
click at [894, 406] on button "Fechar mensagem da empresa" at bounding box center [902, 412] width 31 height 31
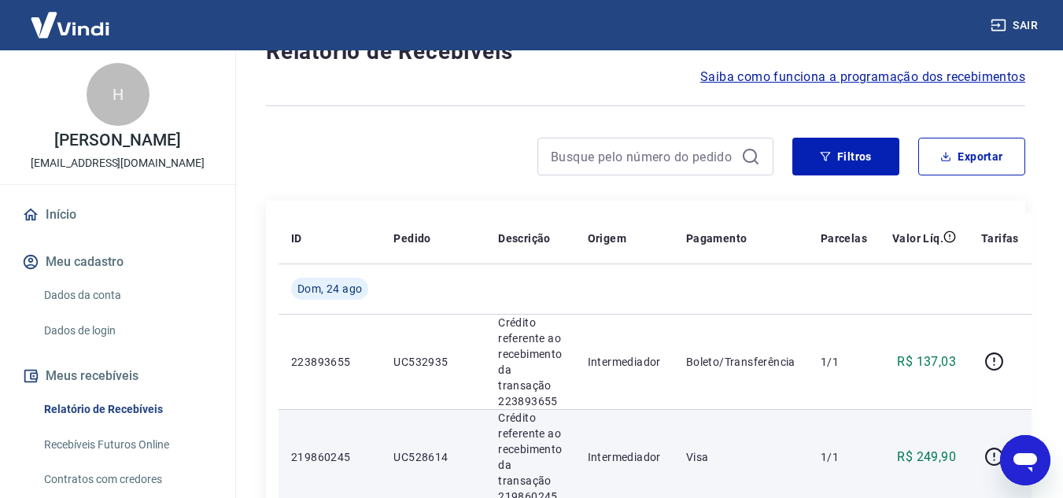
scroll to position [0, 0]
